Goal: Communication & Community: Participate in discussion

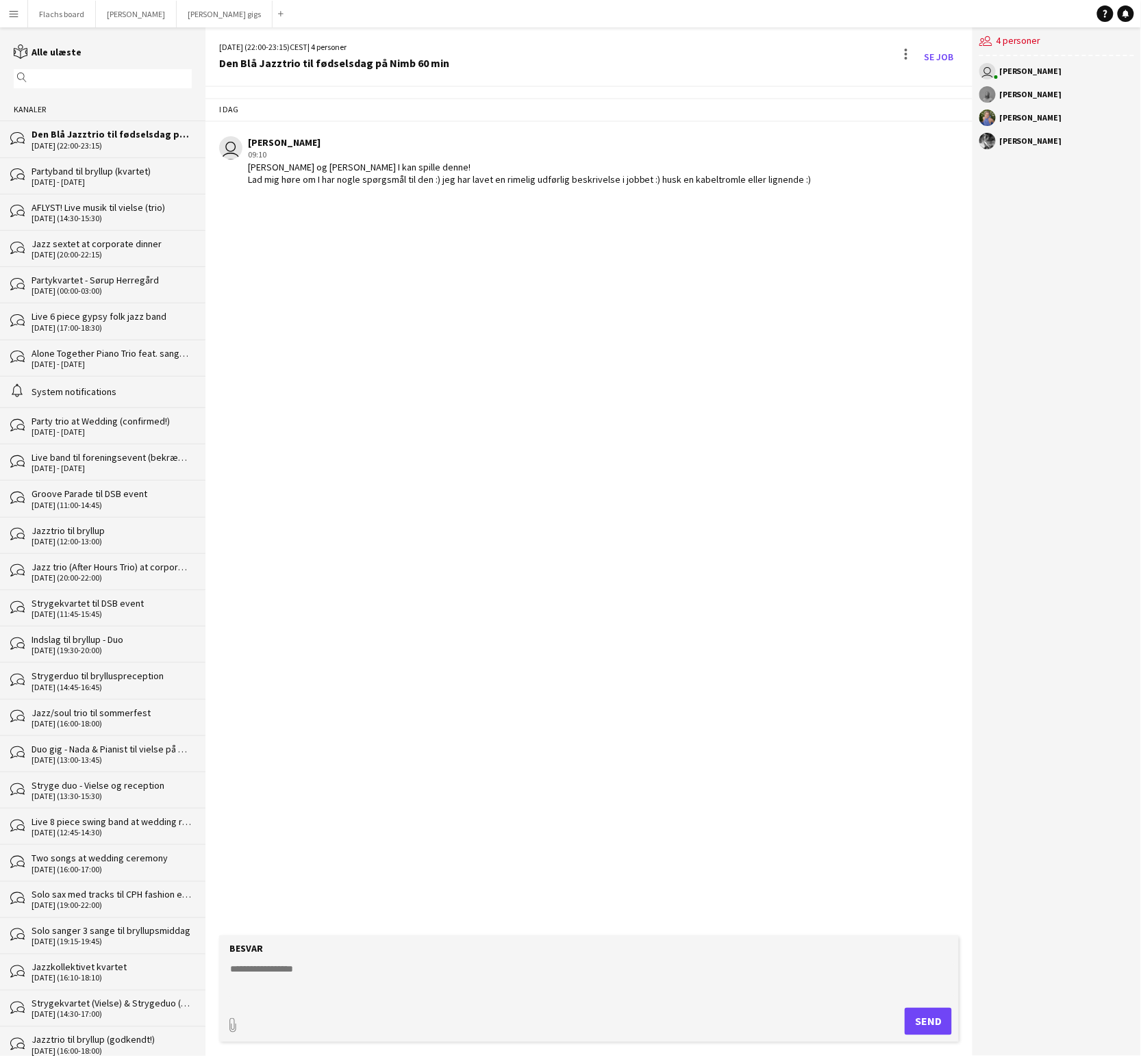
click at [10, 23] on button "Menu" at bounding box center [14, 14] width 28 height 28
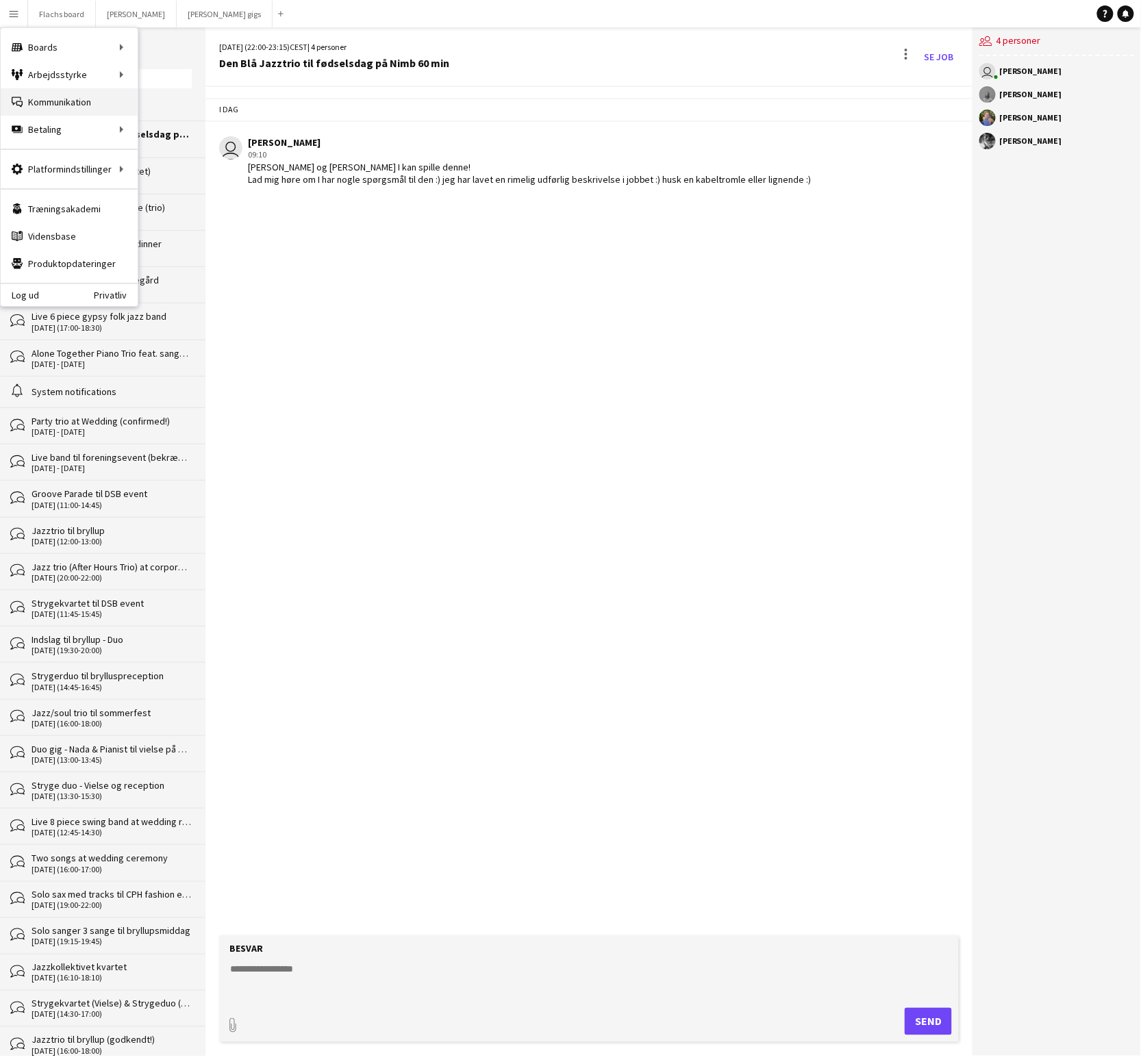
click at [54, 110] on link "Kommunikation Kommunikation" at bounding box center [69, 102] width 137 height 28
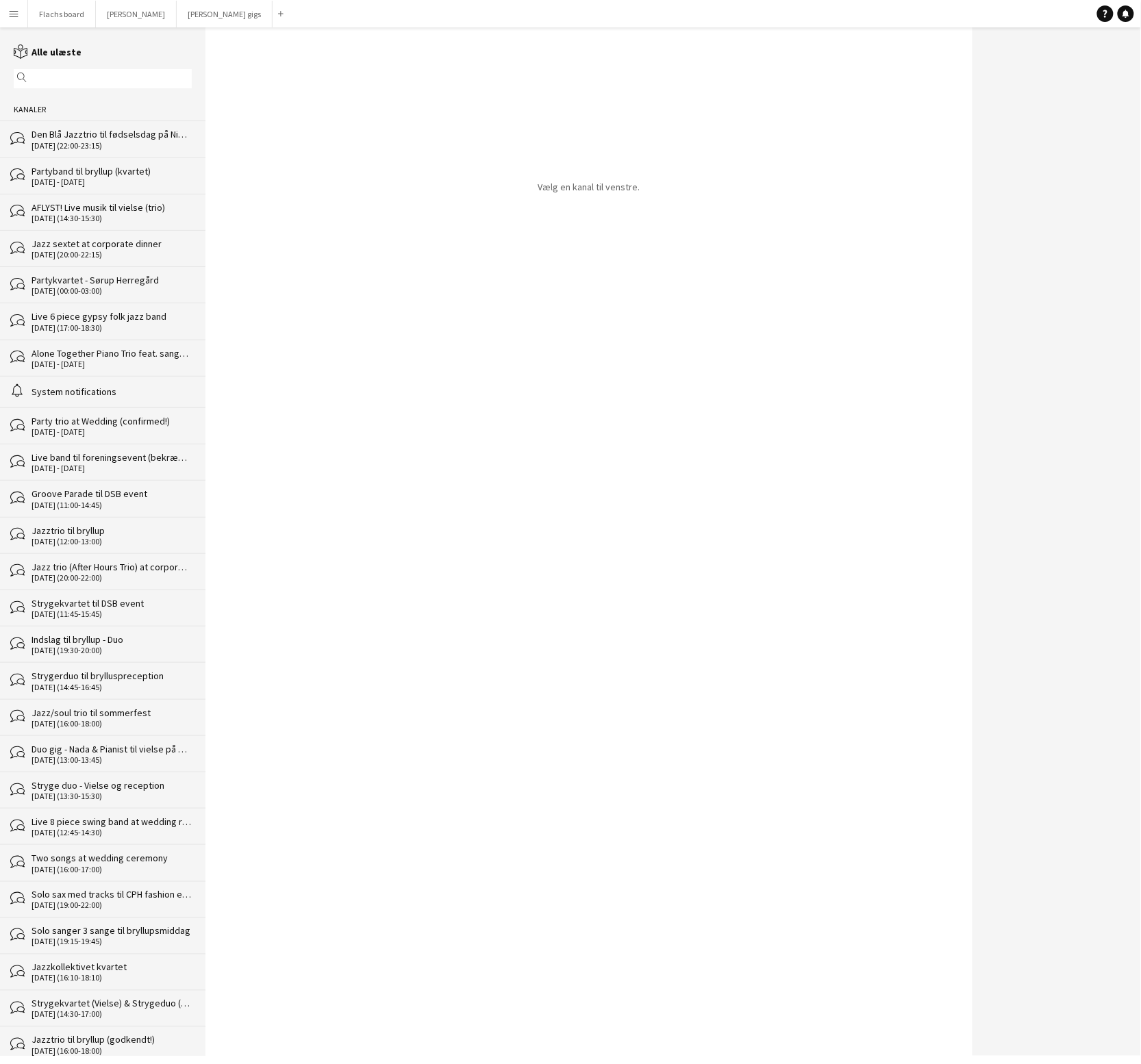
click at [80, 147] on div "[DATE] (22:00-23:15)" at bounding box center [112, 146] width 160 height 10
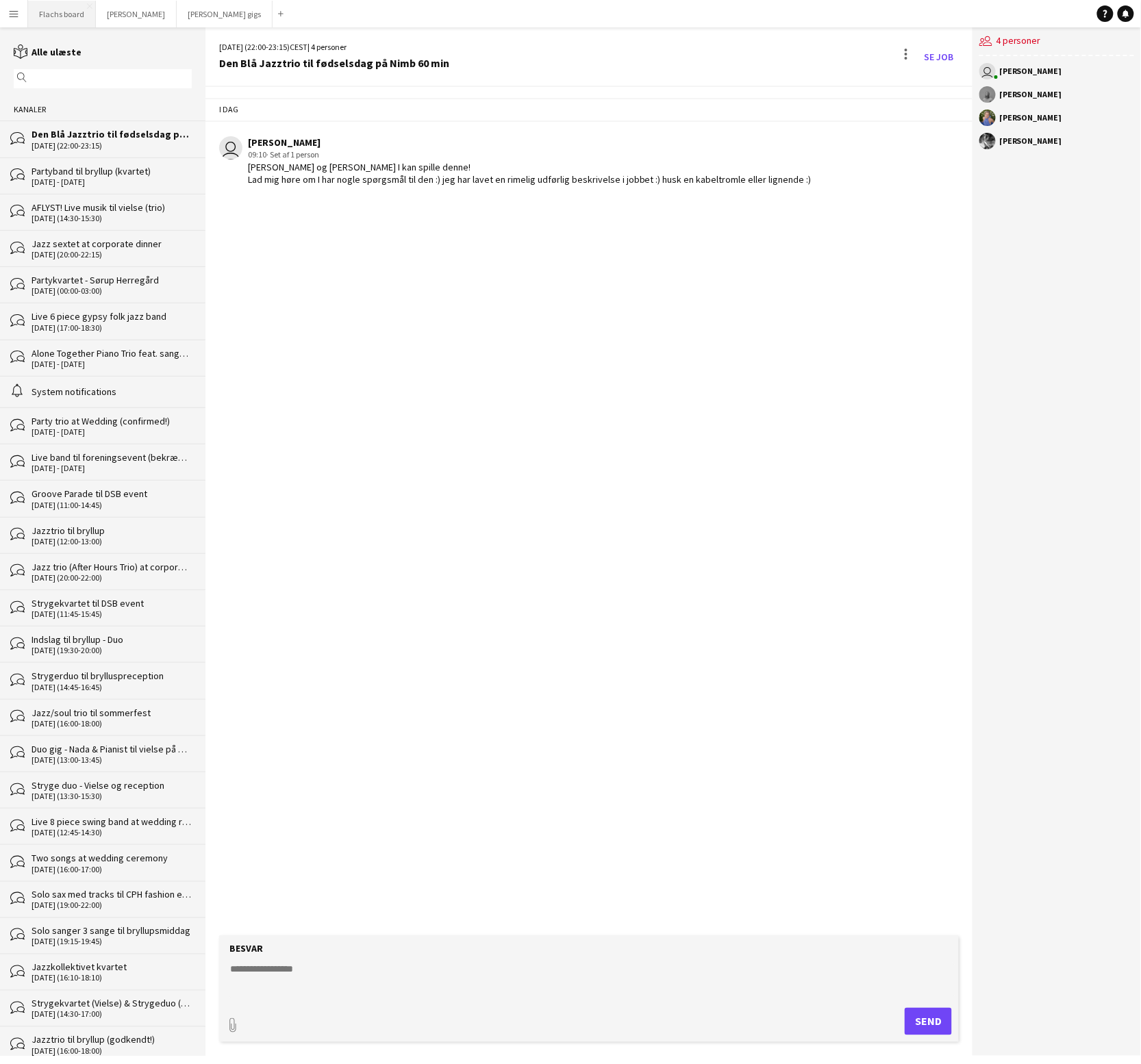
click at [78, 15] on button "Flachs board Luk" at bounding box center [61, 14] width 67 height 27
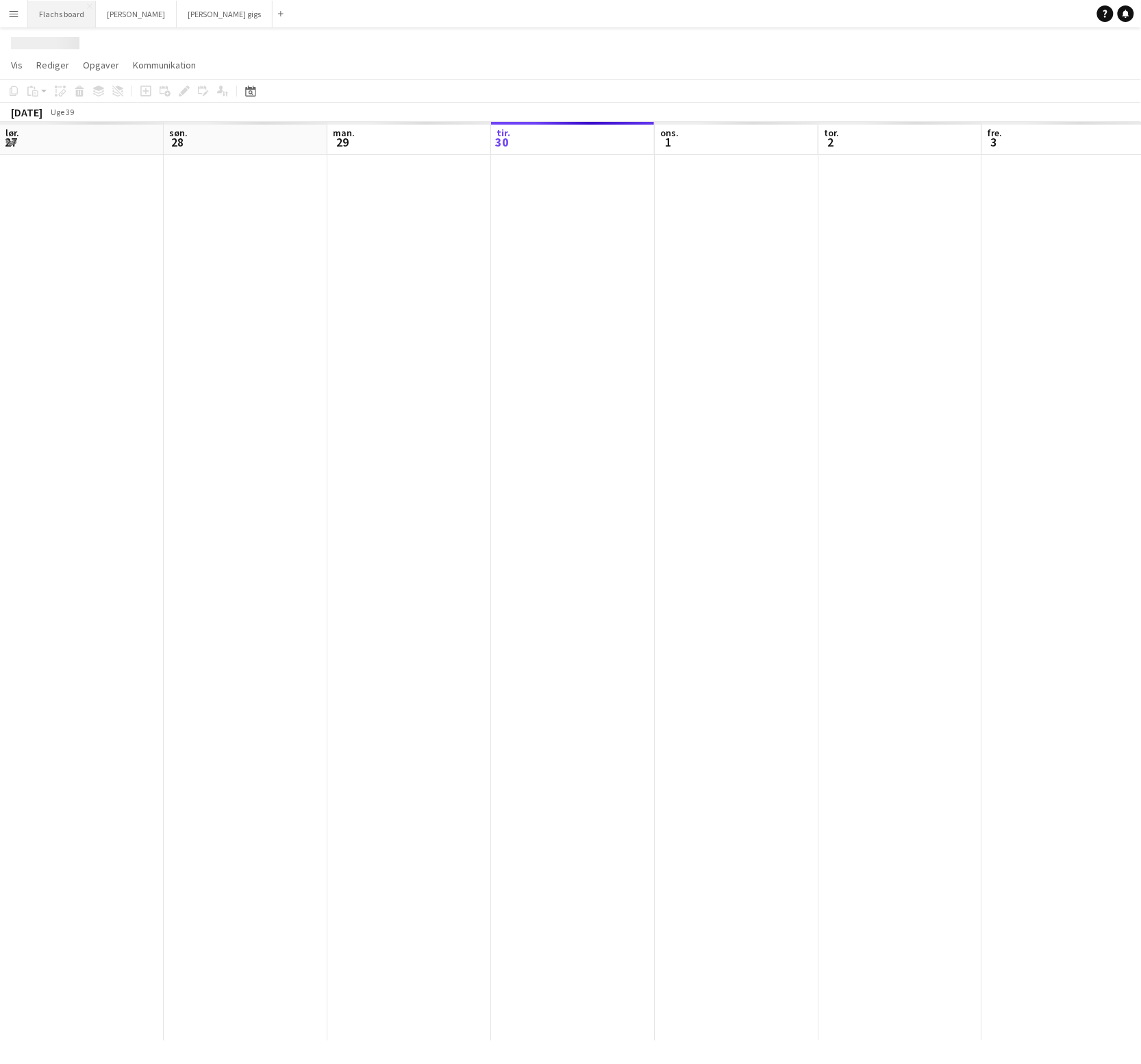
scroll to position [0, 327]
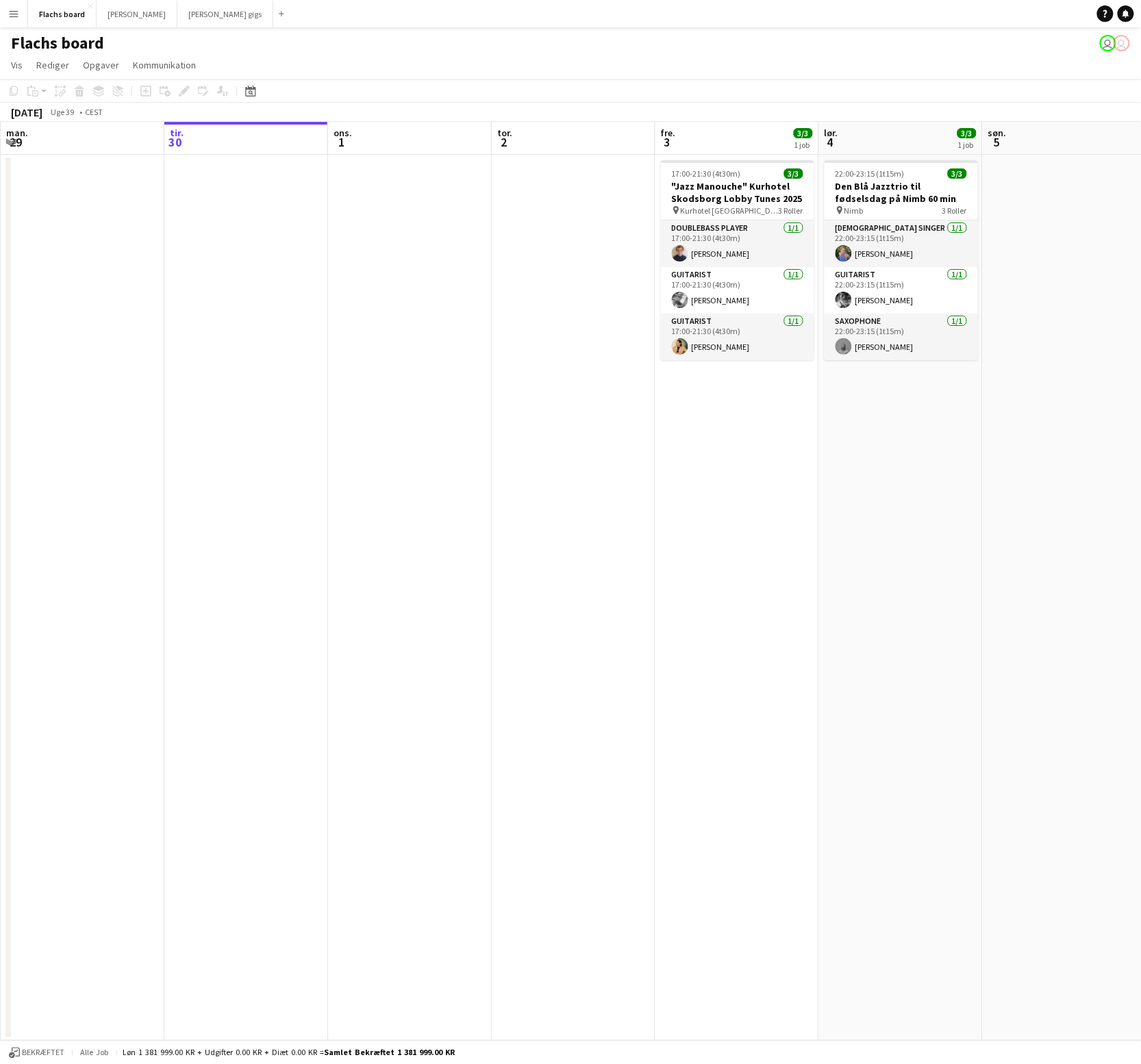
click at [0, 19] on button "Menu" at bounding box center [14, 14] width 28 height 28
click at [47, 92] on link "Kommunikation Kommunikation" at bounding box center [69, 102] width 137 height 28
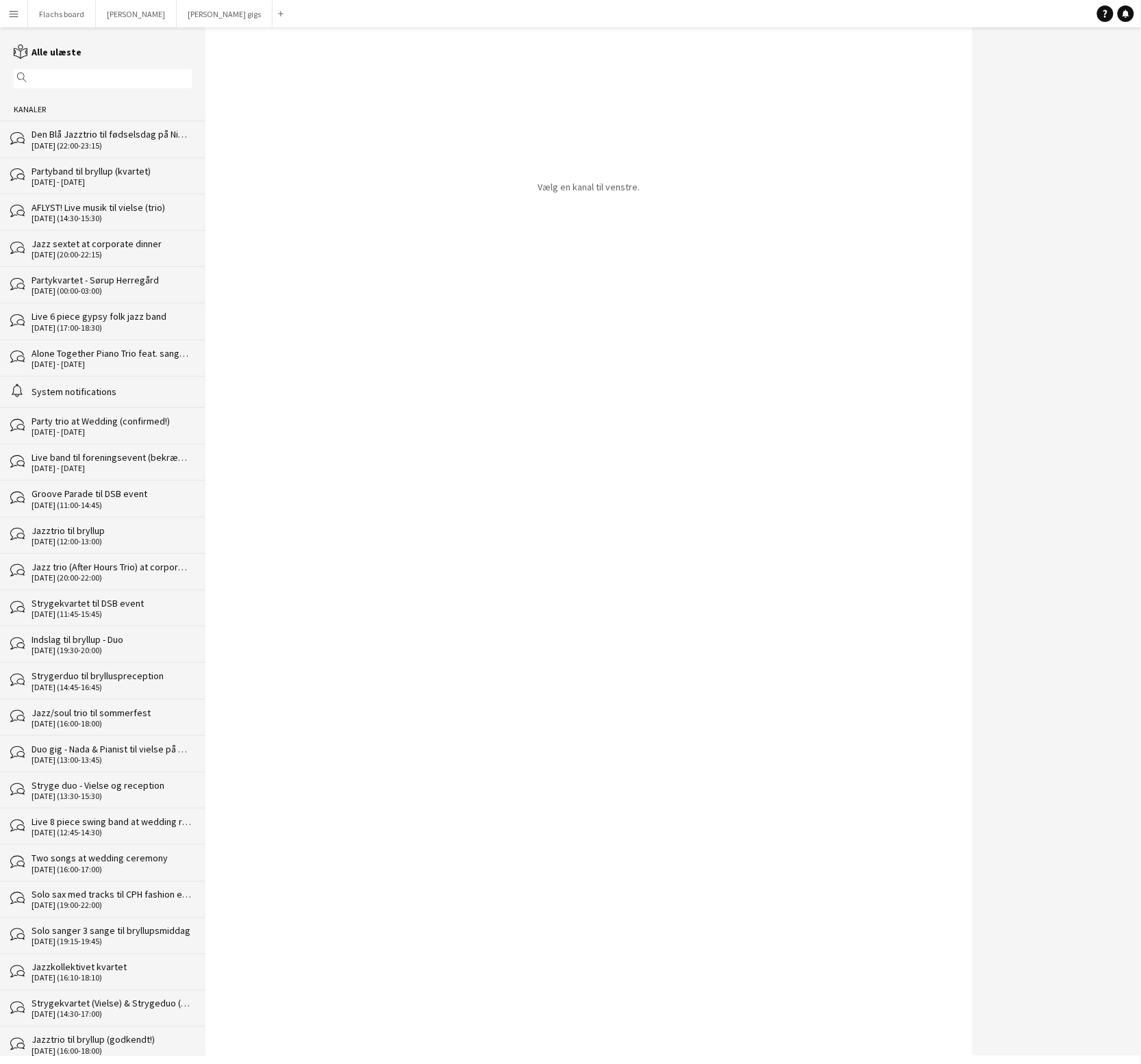
click at [79, 178] on div "[DATE] - [DATE]" at bounding box center [112, 182] width 160 height 10
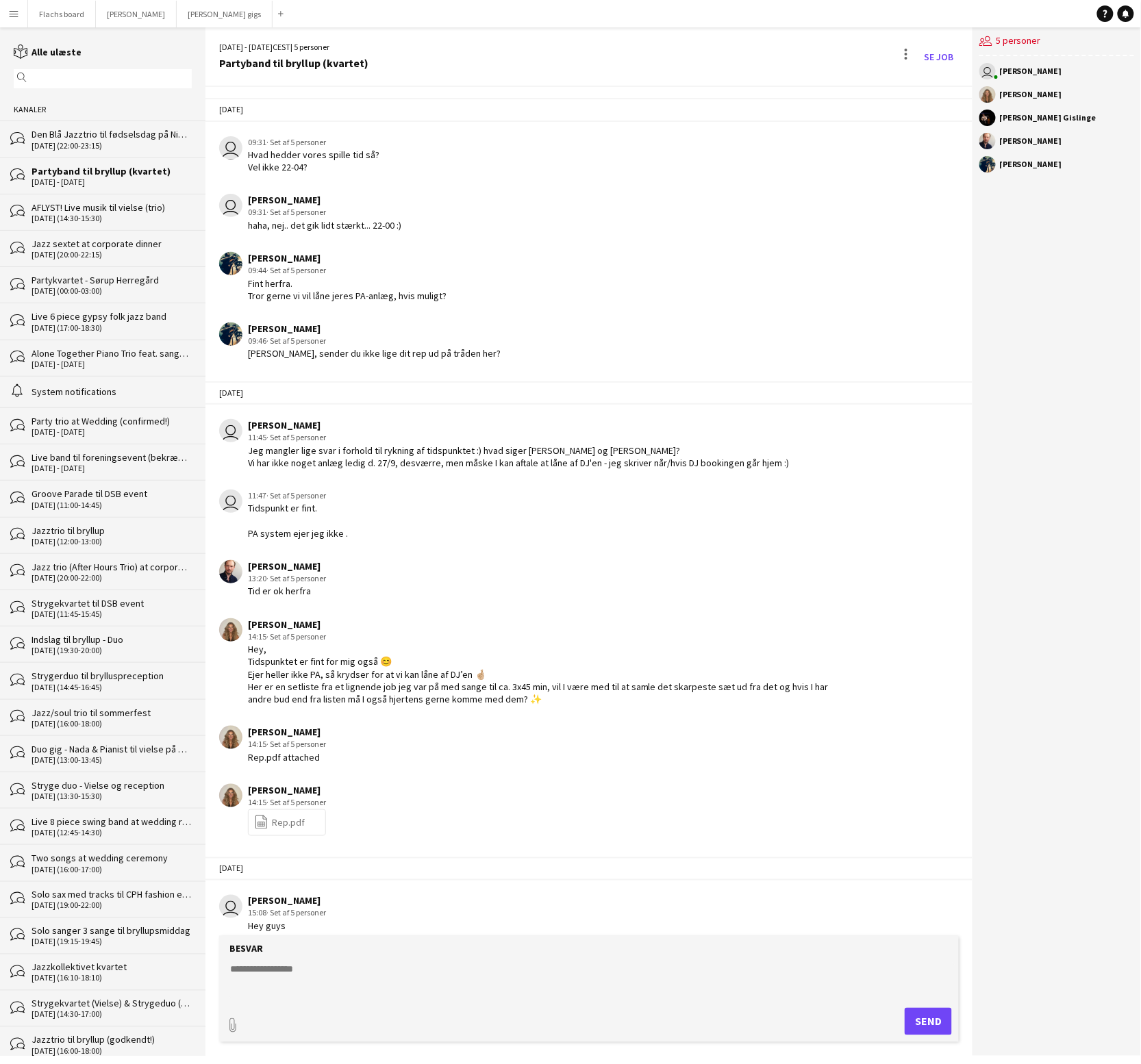
scroll to position [2501, 0]
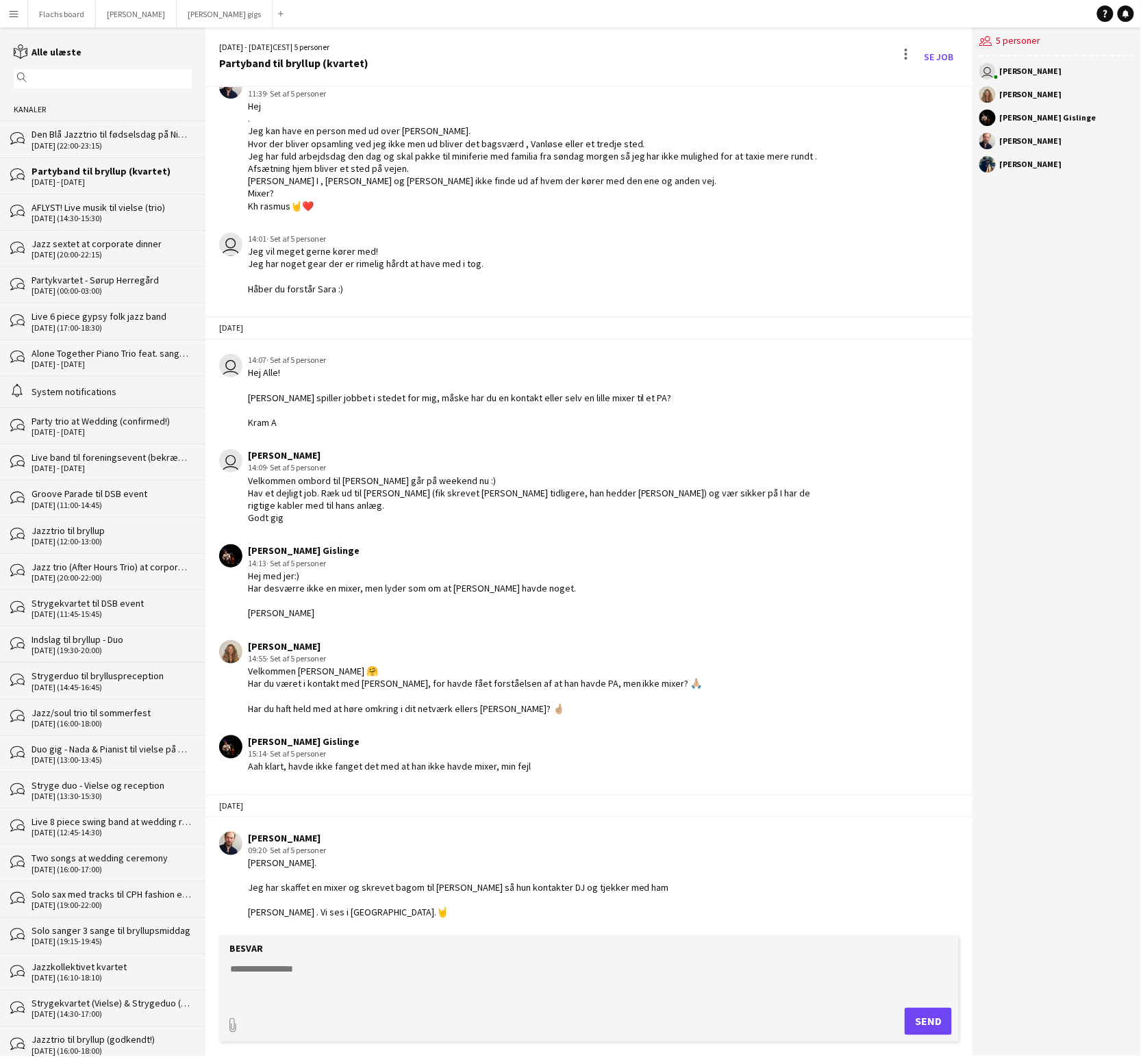
click at [392, 973] on textarea at bounding box center [591, 981] width 725 height 36
paste textarea "**********"
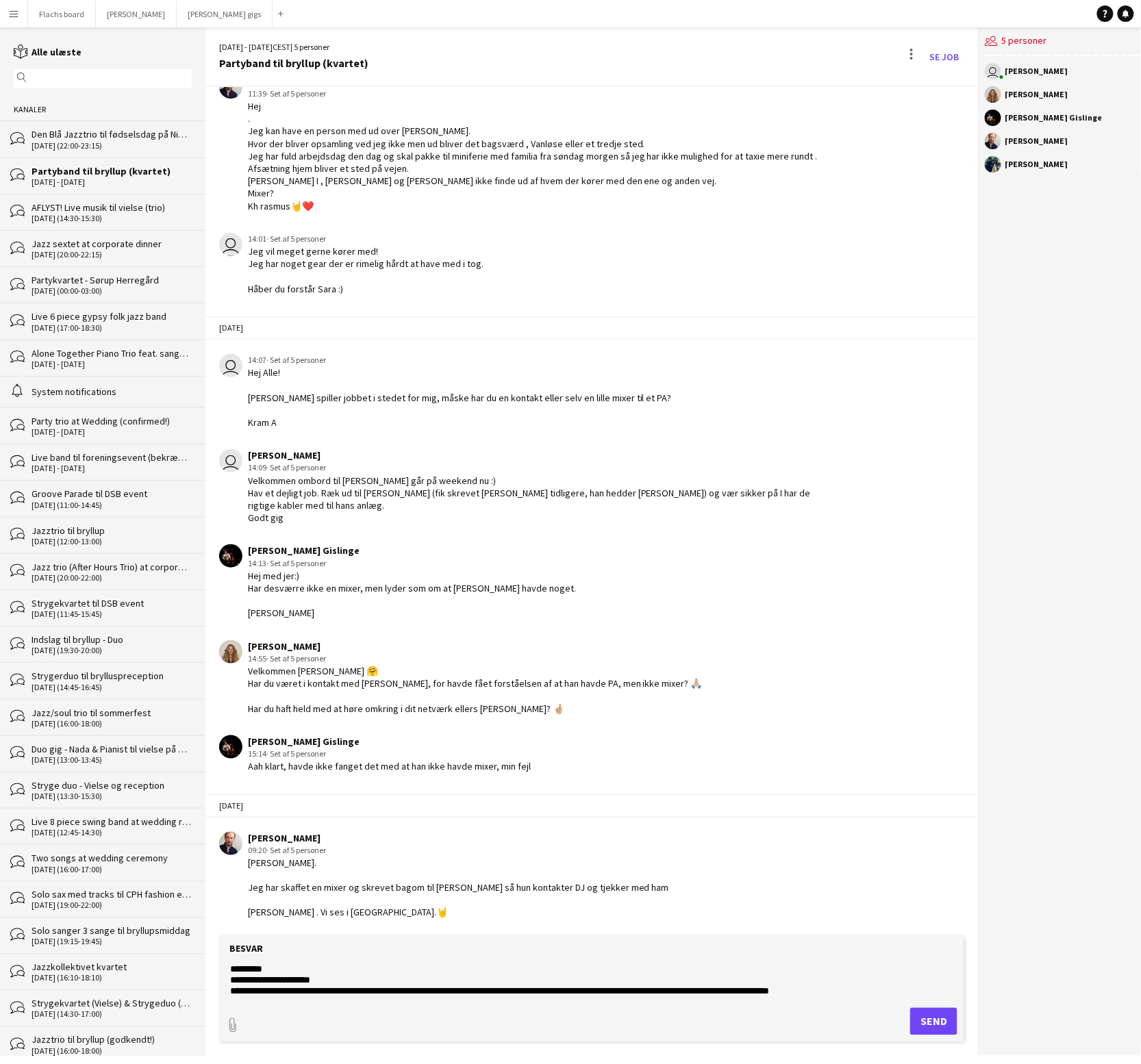
scroll to position [11, 0]
click at [555, 990] on textarea "**********" at bounding box center [592, 981] width 726 height 36
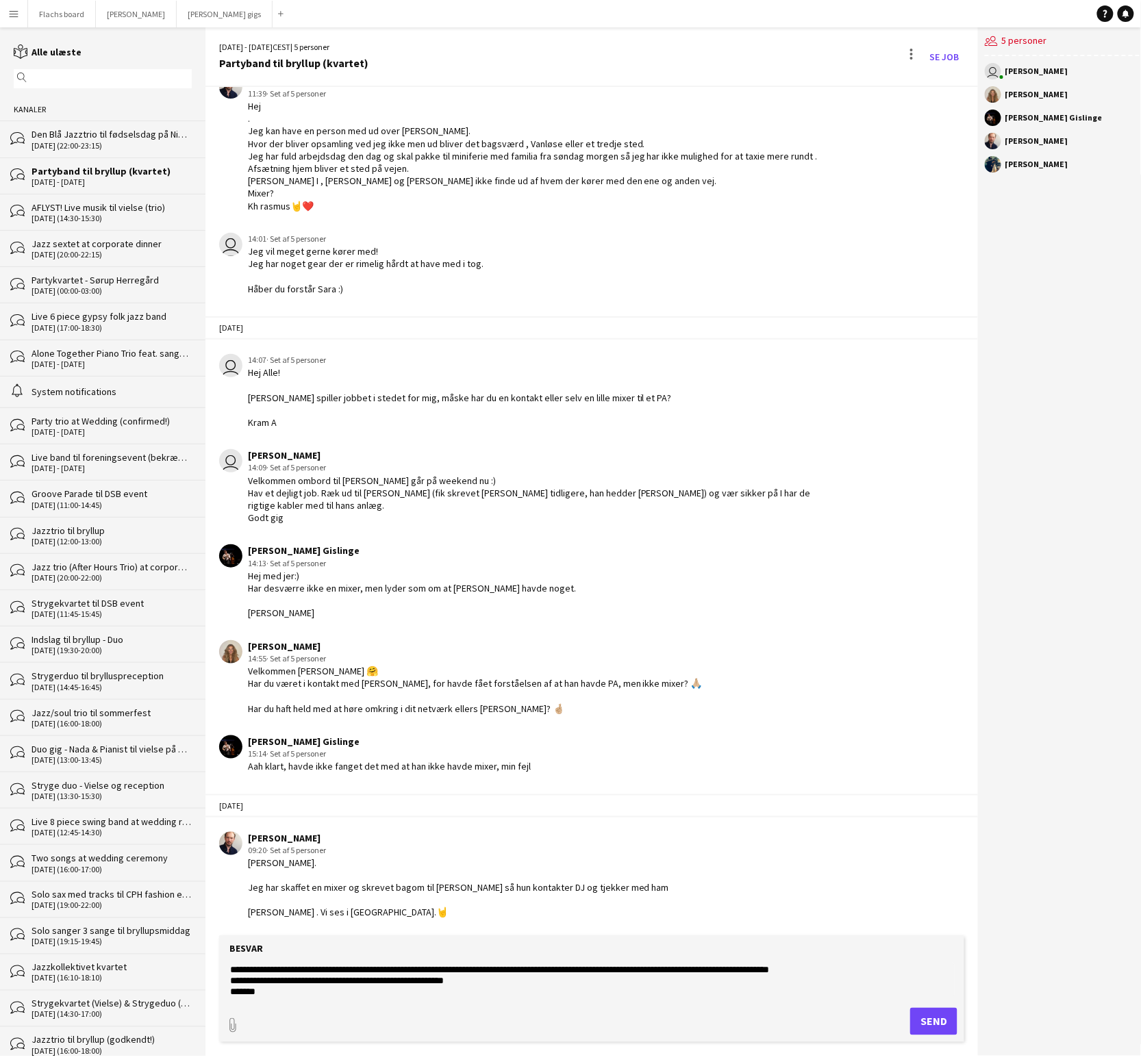
type textarea "**********"
click at [927, 1012] on button "Send" at bounding box center [933, 1021] width 48 height 28
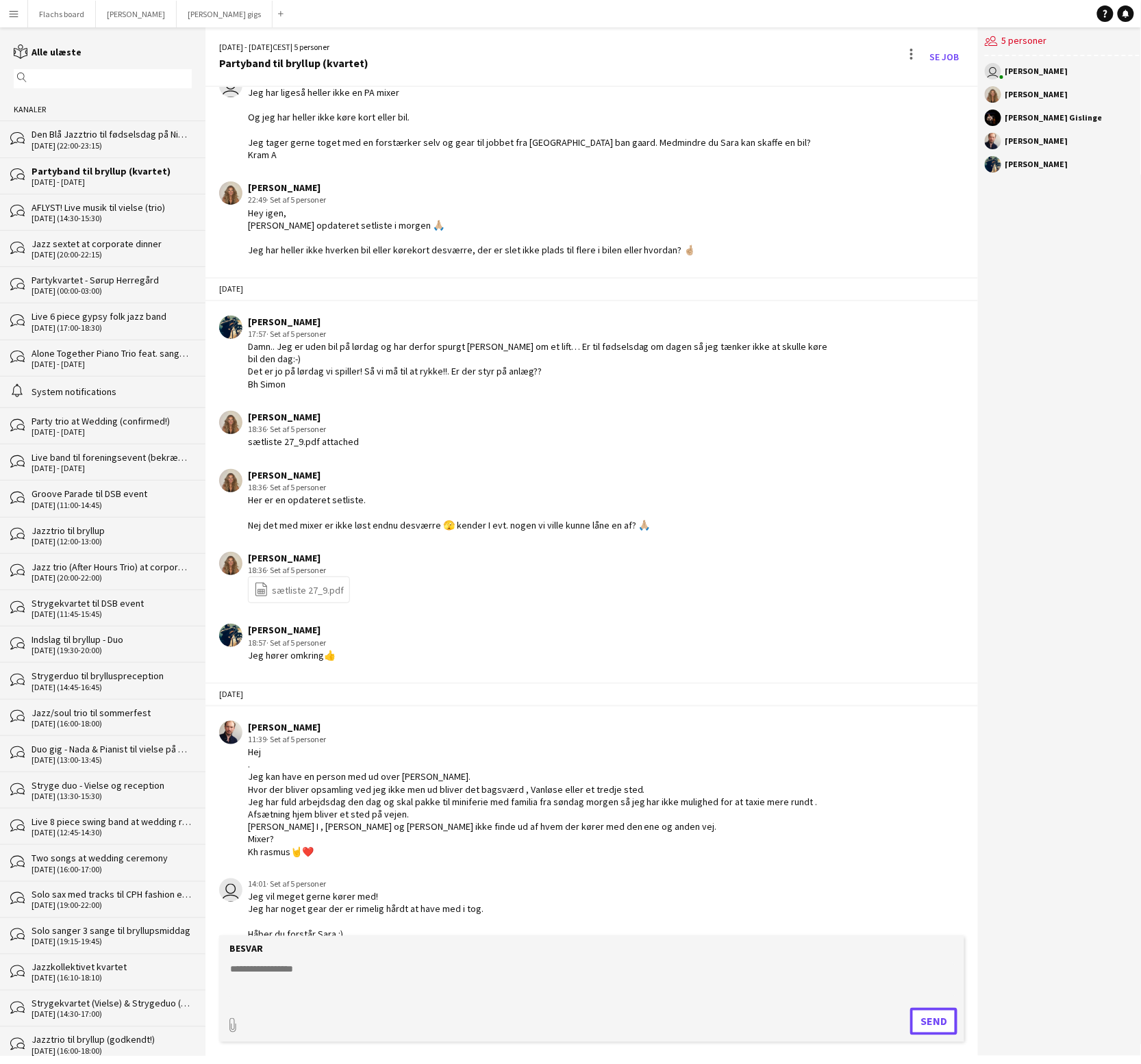
scroll to position [2660, 0]
